Goal: Entertainment & Leisure: Consume media (video, audio)

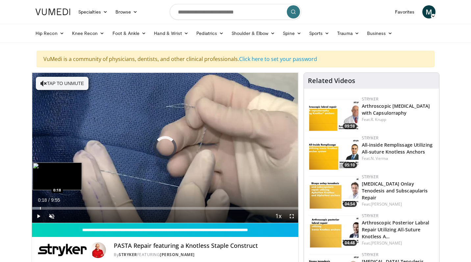
click at [40, 207] on div "Progress Bar" at bounding box center [40, 208] width 1 height 3
click at [48, 207] on div "Progress Bar" at bounding box center [48, 208] width 1 height 3
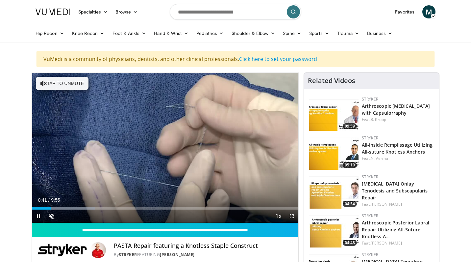
click at [35, 218] on span "Video Player" at bounding box center [38, 215] width 13 height 13
click at [38, 214] on span "Video Player" at bounding box center [38, 215] width 13 height 13
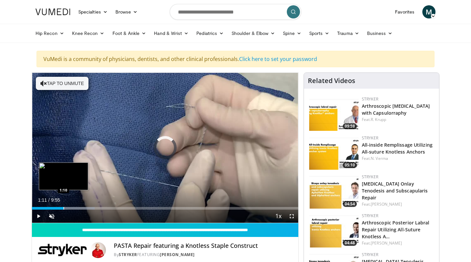
click at [64, 206] on div "Loaded : 23.53% 1:11 1:10" at bounding box center [165, 206] width 267 height 6
click at [67, 204] on div "Loaded : 36.59% 1:11 1:19" at bounding box center [165, 206] width 267 height 6
click at [72, 204] on div "Loaded : 42.03% 1:19 1:29" at bounding box center [165, 206] width 267 height 6
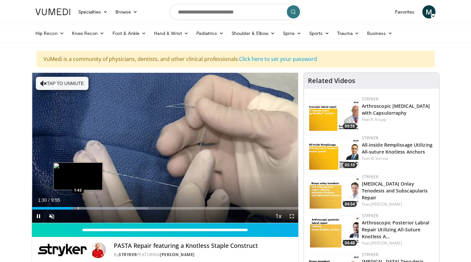
click at [78, 207] on div "Progress Bar" at bounding box center [78, 208] width 1 height 3
click at [84, 207] on div "Progress Bar" at bounding box center [84, 208] width 1 height 3
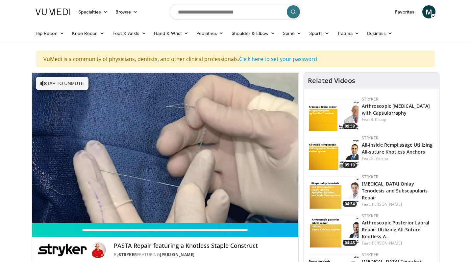
click at [90, 207] on div "10 seconds Tap to unmute" at bounding box center [165, 148] width 267 height 150
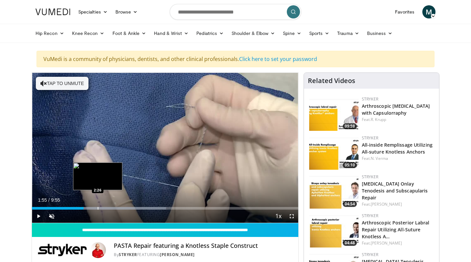
click at [98, 207] on div "Progress Bar" at bounding box center [98, 208] width 1 height 3
click at [109, 205] on div "Loaded : 50.44% 2:27 2:51" at bounding box center [165, 206] width 267 height 6
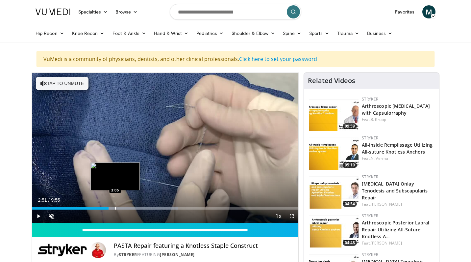
click at [116, 207] on div "Progress Bar" at bounding box center [115, 208] width 1 height 3
click at [125, 206] on div "Loaded : 58.85% 3:11 3:27" at bounding box center [165, 206] width 267 height 6
click at [127, 206] on div "Loaded : 62.22% 3:27 3:32" at bounding box center [165, 206] width 267 height 6
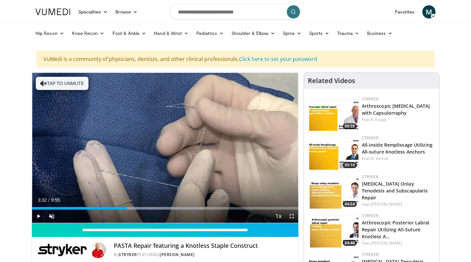
click at [40, 216] on span "Video Player" at bounding box center [38, 215] width 13 height 13
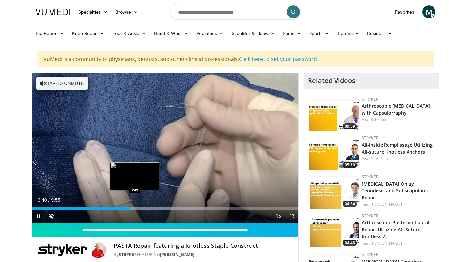
click at [135, 208] on div "Progress Bar" at bounding box center [135, 208] width 1 height 3
click at [144, 207] on div "Progress Bar" at bounding box center [144, 208] width 1 height 3
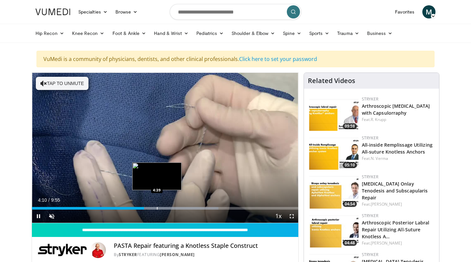
click at [157, 207] on div "Progress Bar" at bounding box center [157, 208] width 1 height 3
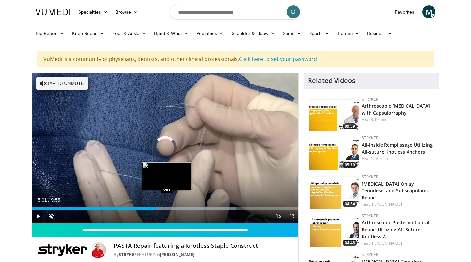
click at [167, 207] on div "Progress Bar" at bounding box center [167, 208] width 1 height 3
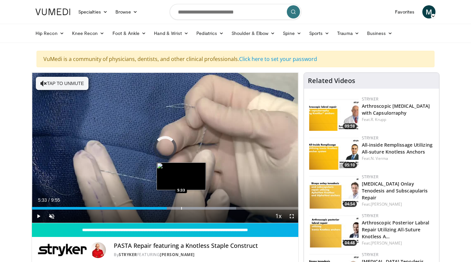
click at [181, 207] on div "Progress Bar" at bounding box center [181, 208] width 1 height 3
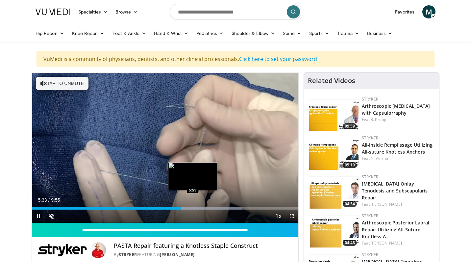
click at [193, 209] on div "Progress Bar" at bounding box center [193, 208] width 1 height 3
click at [203, 208] on div "Progress Bar" at bounding box center [203, 208] width 1 height 3
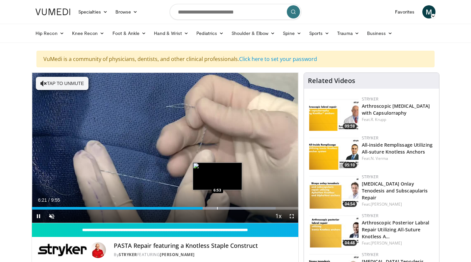
click at [218, 208] on div "Progress Bar" at bounding box center [217, 208] width 1 height 3
click at [228, 209] on div "Progress Bar" at bounding box center [228, 208] width 1 height 3
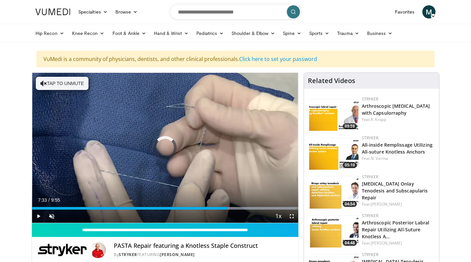
click at [235, 209] on div "Progress Bar" at bounding box center [235, 208] width 1 height 3
click at [246, 210] on div "Current Time 7:43 / Duration 9:55 Pause Skip Backward Skip Forward Unmute 98% L…" at bounding box center [165, 215] width 267 height 13
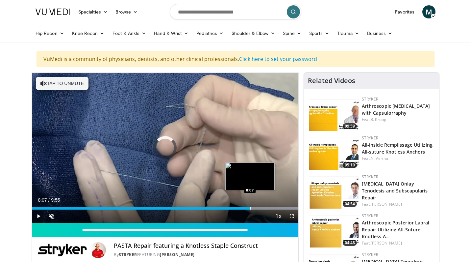
click at [250, 208] on div "Progress Bar" at bounding box center [250, 208] width 1 height 3
click at [259, 208] on div "Progress Bar" at bounding box center [259, 208] width 1 height 3
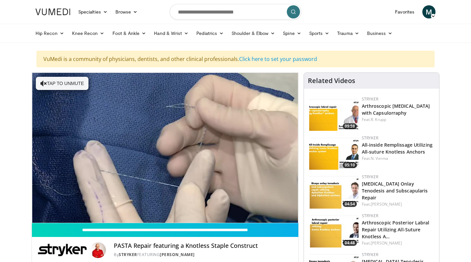
click at [264, 207] on video-js "**********" at bounding box center [165, 148] width 267 height 150
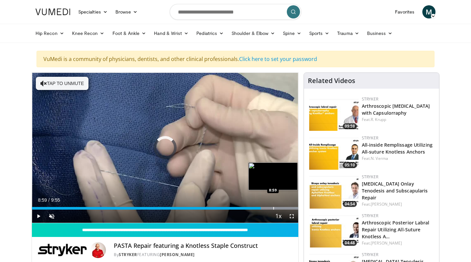
click at [273, 206] on div "Loaded : 99.99% 8:31 8:59" at bounding box center [165, 206] width 267 height 6
click at [287, 208] on div "Progress Bar" at bounding box center [287, 208] width 1 height 3
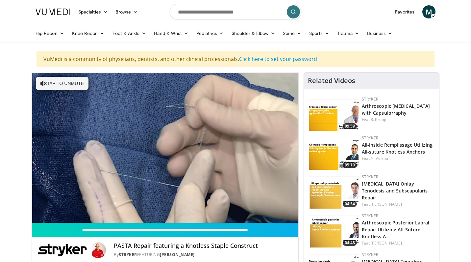
click at [294, 208] on div "10 seconds Tap to unmute" at bounding box center [165, 148] width 267 height 150
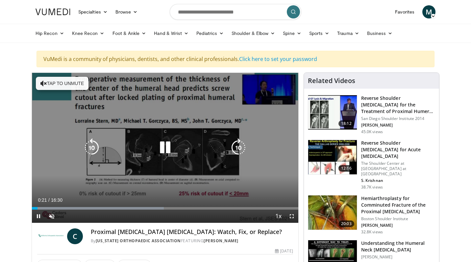
click at [239, 143] on icon "Video Player" at bounding box center [238, 147] width 18 height 18
click at [239, 145] on icon "Video Player" at bounding box center [238, 147] width 18 height 18
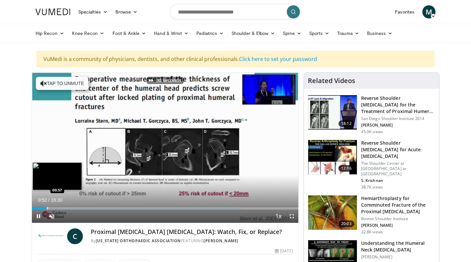
click at [48, 208] on div "Progress Bar" at bounding box center [47, 208] width 1 height 3
click at [53, 207] on div "Progress Bar" at bounding box center [53, 208] width 1 height 3
click at [62, 207] on div "Progress Bar" at bounding box center [62, 208] width 1 height 3
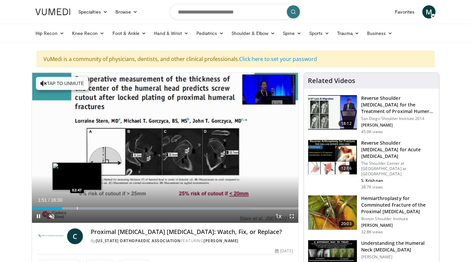
click at [77, 207] on div "Progress Bar" at bounding box center [77, 208] width 1 height 3
click at [87, 208] on div "Progress Bar" at bounding box center [87, 208] width 1 height 3
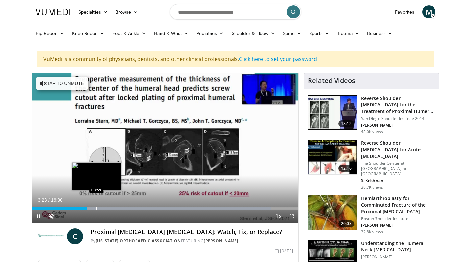
click at [96, 207] on div "Progress Bar" at bounding box center [96, 208] width 1 height 3
click at [90, 207] on div "Progress Bar" at bounding box center [90, 208] width 1 height 3
click at [92, 208] on div "Progress Bar" at bounding box center [92, 208] width 1 height 3
click at [95, 208] on div "Progress Bar" at bounding box center [95, 208] width 1 height 3
click at [103, 209] on div "Loaded : 96.96% 04:24 04:24" at bounding box center [165, 208] width 267 height 3
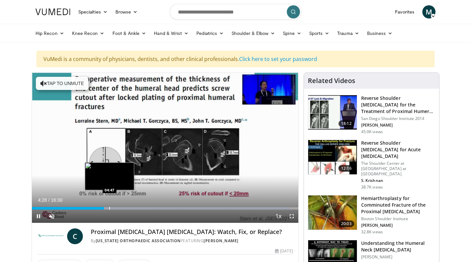
click at [110, 207] on div "Progress Bar" at bounding box center [109, 208] width 1 height 3
click at [118, 209] on div "Progress Bar" at bounding box center [118, 208] width 1 height 3
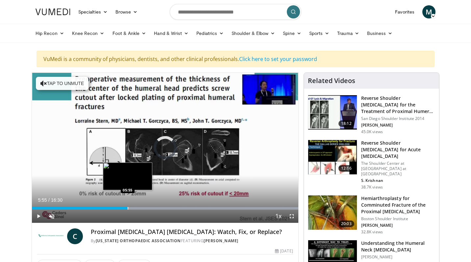
click at [128, 208] on div "Progress Bar" at bounding box center [128, 208] width 1 height 3
click at [140, 208] on div "Progress Bar" at bounding box center [140, 208] width 1 height 3
click at [136, 206] on div "Loaded : 99.96% 06:25 06:25" at bounding box center [165, 206] width 267 height 6
click at [130, 207] on div "Progress Bar" at bounding box center [130, 208] width 1 height 3
click at [136, 208] on div "Progress Bar" at bounding box center [136, 208] width 1 height 3
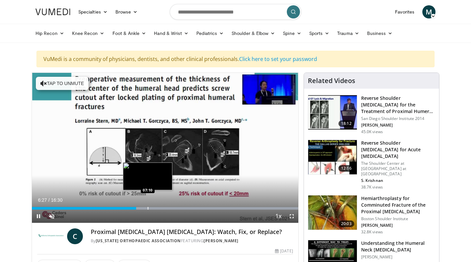
click at [148, 208] on div "Progress Bar" at bounding box center [148, 208] width 1 height 3
click at [162, 208] on div "Progress Bar" at bounding box center [162, 208] width 1 height 3
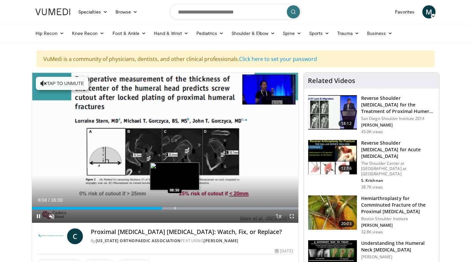
click at [175, 207] on div "Progress Bar" at bounding box center [175, 208] width 1 height 3
click at [179, 208] on div "Progress Bar" at bounding box center [179, 208] width 1 height 3
click at [185, 207] on div "Progress Bar" at bounding box center [185, 208] width 1 height 3
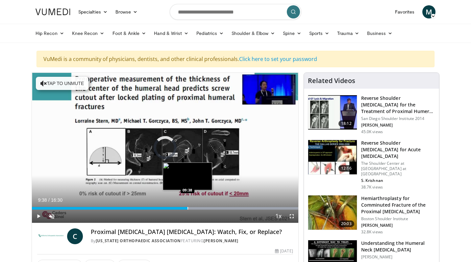
click at [188, 207] on div "Progress Bar" at bounding box center [188, 208] width 1 height 3
click at [193, 207] on div "Progress Bar" at bounding box center [193, 208] width 1 height 3
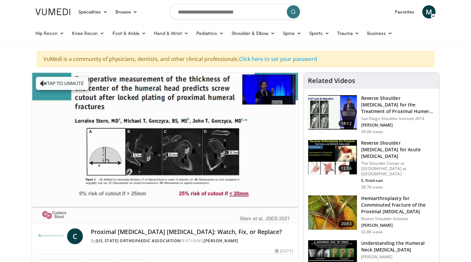
click at [203, 208] on video-js "**********" at bounding box center [165, 148] width 267 height 150
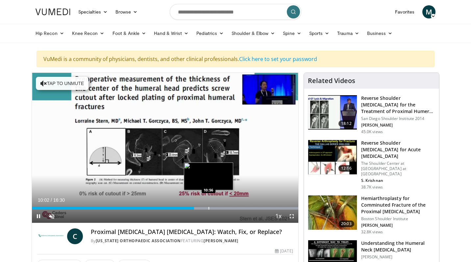
click at [209, 208] on div "Progress Bar" at bounding box center [209, 208] width 1 height 3
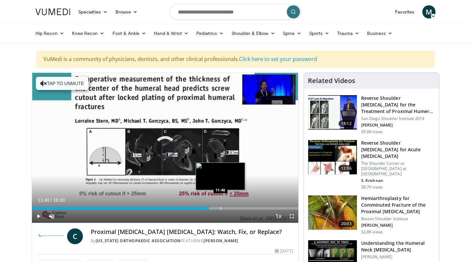
click at [220, 209] on div "Progress Bar" at bounding box center [220, 208] width 1 height 3
click at [232, 208] on div "Progress Bar" at bounding box center [231, 208] width 1 height 3
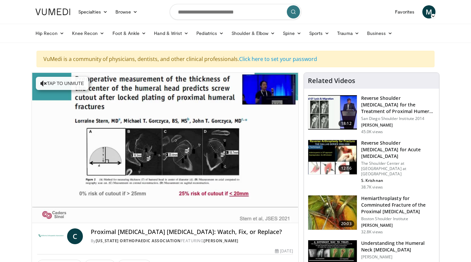
click at [243, 209] on video-js "**********" at bounding box center [165, 148] width 267 height 150
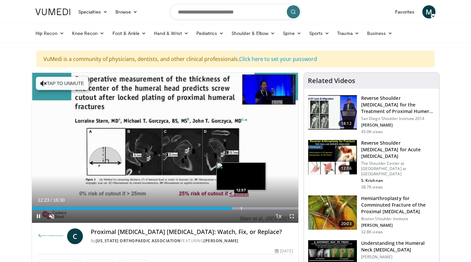
click at [241, 206] on div "Loaded : 99.96% 12:24 12:57" at bounding box center [165, 206] width 267 height 6
click at [251, 206] on div "Loaded : 99.96% 13:00 13:32" at bounding box center [165, 206] width 267 height 6
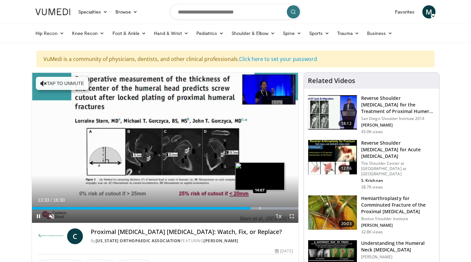
click at [260, 208] on div "Progress Bar" at bounding box center [260, 208] width 1 height 3
click at [270, 209] on div "Progress Bar" at bounding box center [270, 208] width 1 height 3
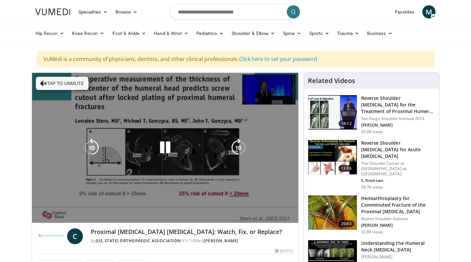
click at [276, 209] on video-js "**********" at bounding box center [165, 148] width 267 height 150
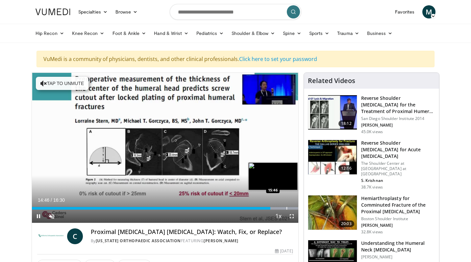
click at [286, 208] on div "Progress Bar" at bounding box center [200, 208] width 196 height 3
click at [293, 207] on div "Progress Bar" at bounding box center [293, 208] width 1 height 3
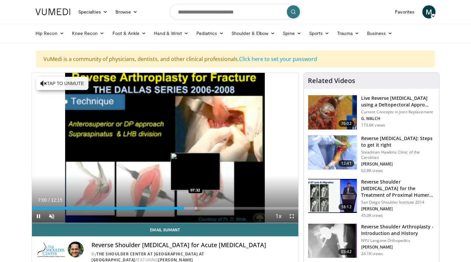
click at [196, 207] on div "Progress Bar" at bounding box center [196, 208] width 1 height 3
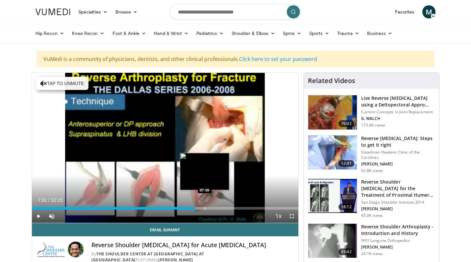
click at [205, 207] on div "Progress Bar" at bounding box center [205, 208] width 1 height 3
click at [214, 207] on div "Progress Bar" at bounding box center [214, 208] width 1 height 3
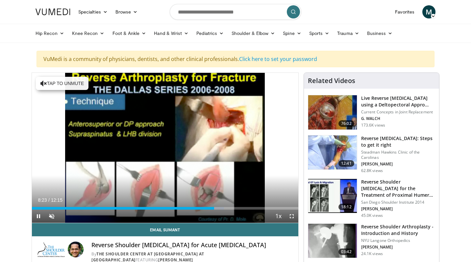
click at [230, 210] on div "Current Time 8:23 / Duration 12:15 Pause Skip Backward Skip Forward Unmute Load…" at bounding box center [165, 215] width 267 height 13
